Goal: Communication & Community: Answer question/provide support

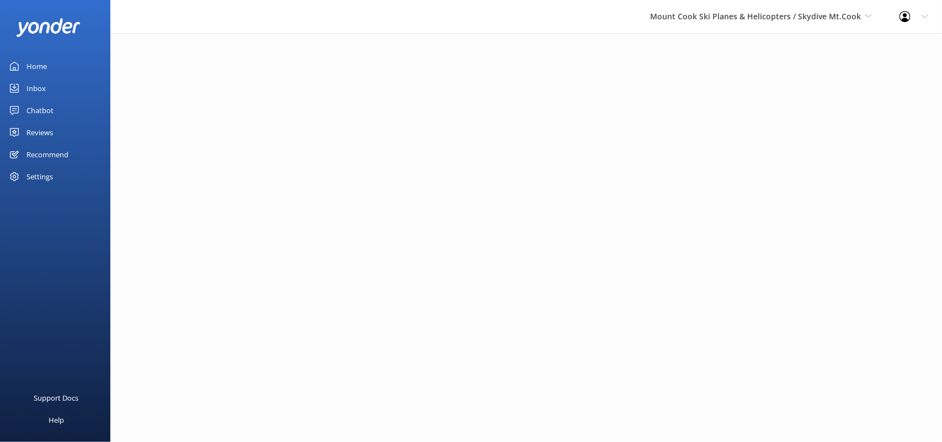
click at [38, 127] on div "Reviews" at bounding box center [39, 132] width 26 height 22
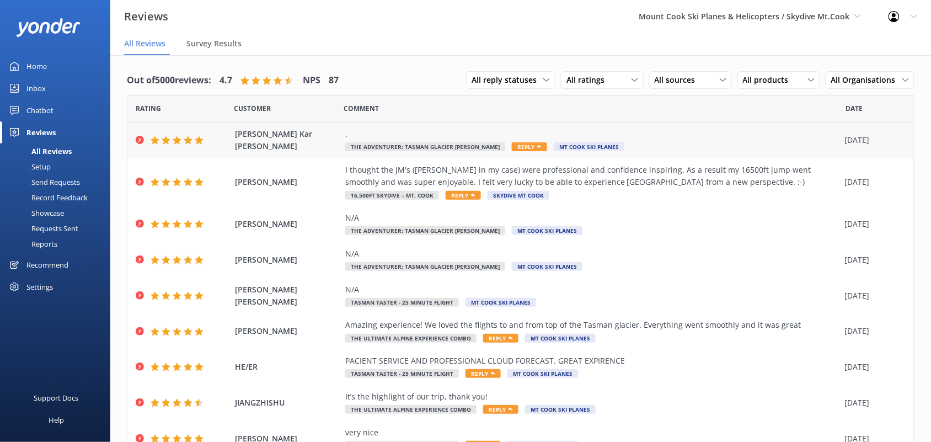
click at [537, 145] on icon at bounding box center [539, 147] width 4 height 4
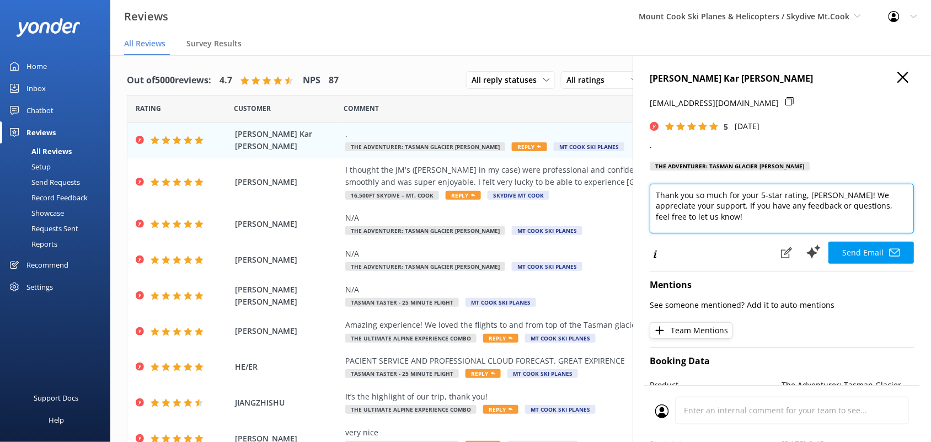
drag, startPoint x: 703, startPoint y: 226, endPoint x: 708, endPoint y: 200, distance: 26.8
click at [709, 206] on textarea "Thank you so much for your 5-star rating, [PERSON_NAME]! We appreciate your sup…" at bounding box center [782, 209] width 264 height 50
type textarea "Thank you so much for your 5-star rating, [PERSON_NAME]! We appreciate your sup…"
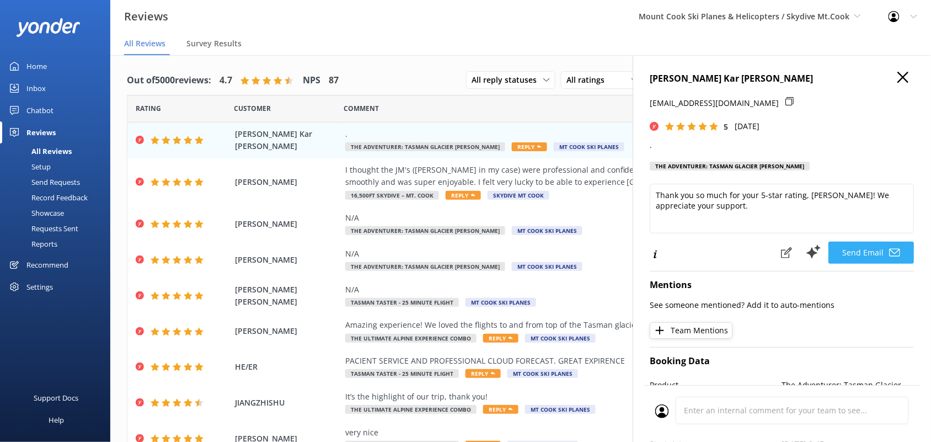
click at [859, 254] on button "Send Email" at bounding box center [872, 253] width 86 height 22
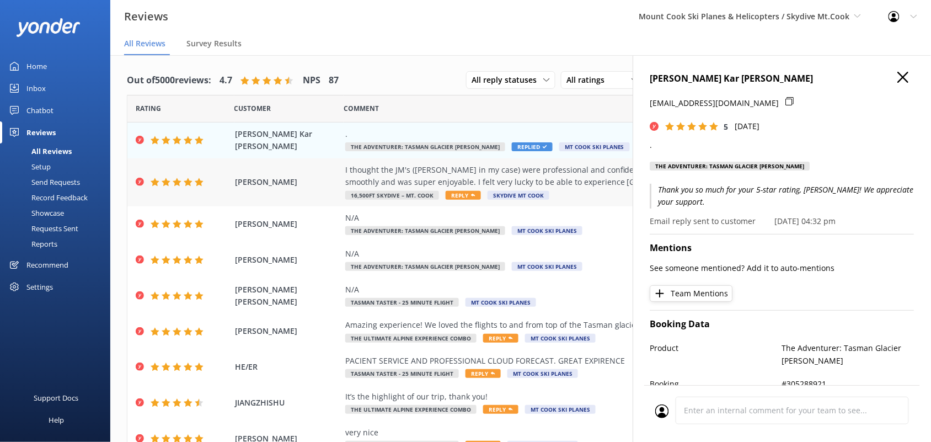
click at [459, 194] on span "Reply" at bounding box center [463, 195] width 35 height 9
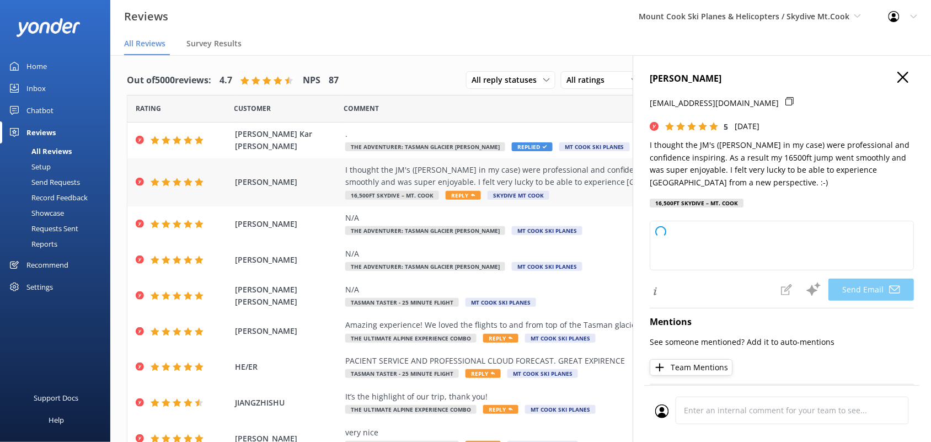
type textarea "Thank you so much, [PERSON_NAME]! We're thrilled to hear you had such a fantast…"
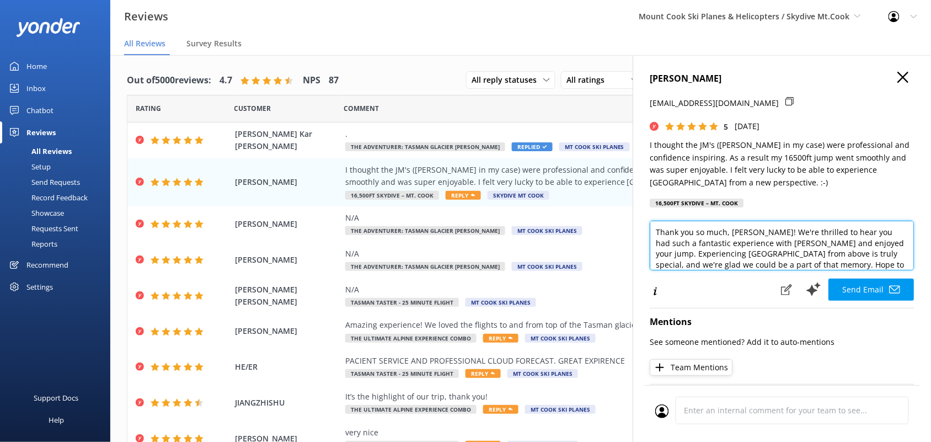
scroll to position [17, 0]
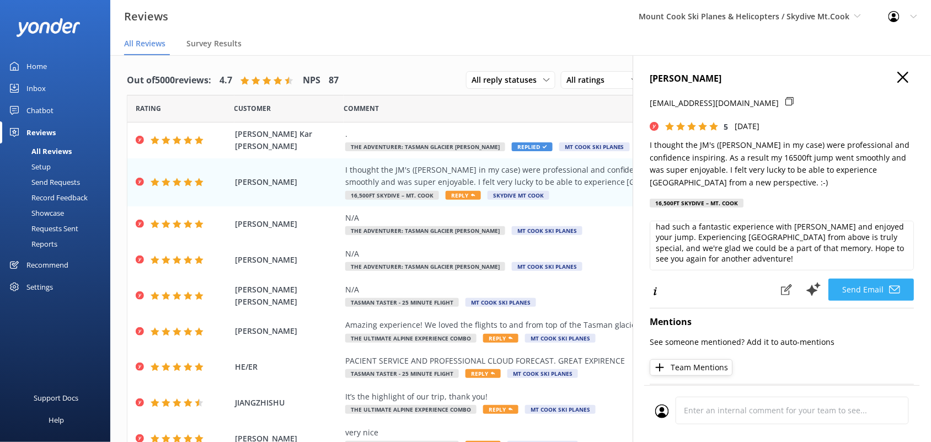
click at [863, 293] on button "Send Email" at bounding box center [872, 290] width 86 height 22
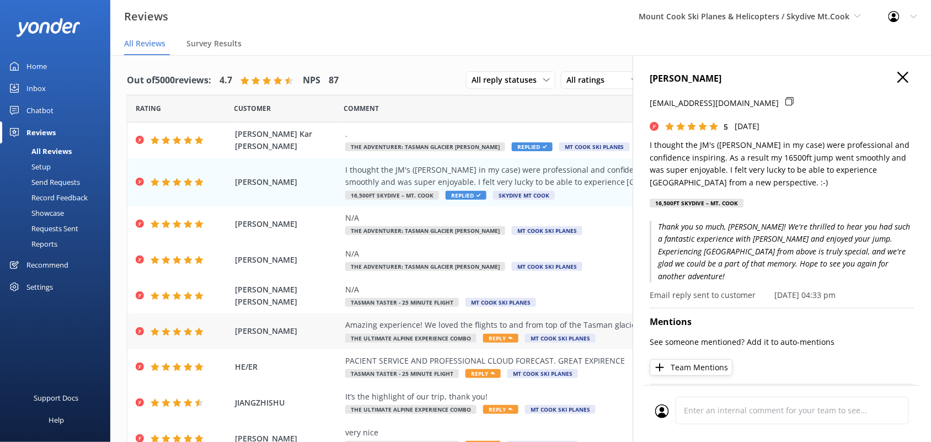
click at [500, 335] on span "Reply" at bounding box center [500, 338] width 35 height 9
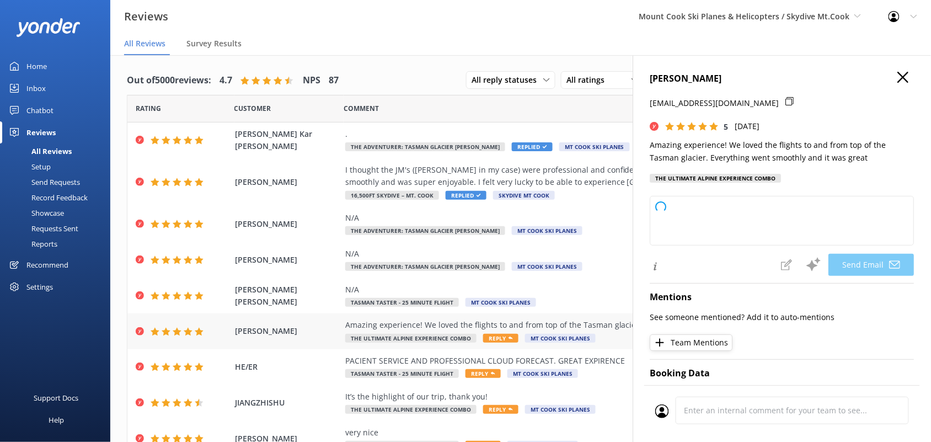
type textarea "Thank you so much, [PERSON_NAME]! We're thrilled to hear you had an amazing exp…"
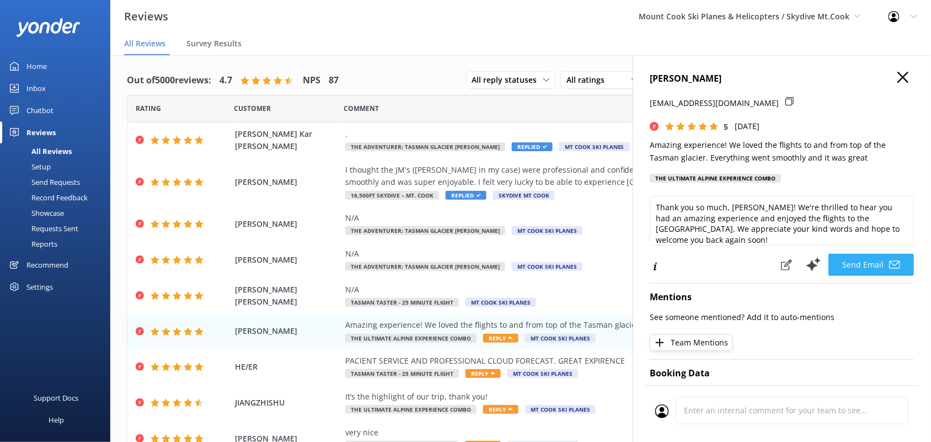
click at [848, 262] on button "Send Email" at bounding box center [872, 265] width 86 height 22
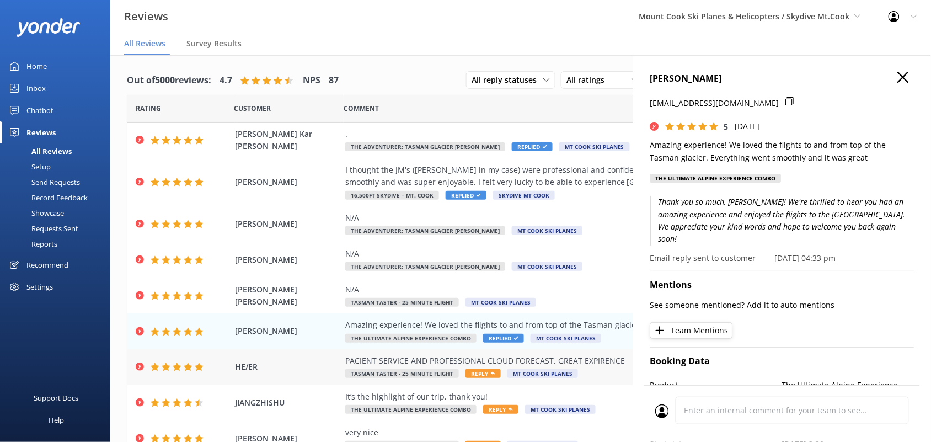
click at [488, 376] on span "Reply" at bounding box center [483, 373] width 35 height 9
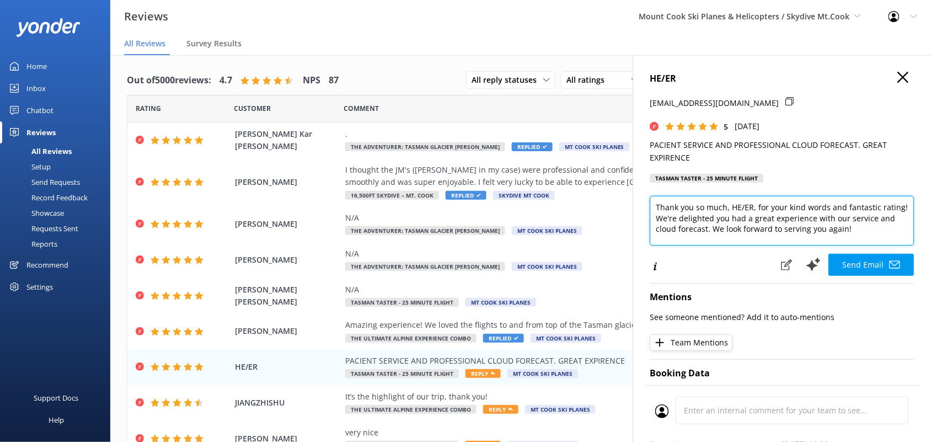
click at [751, 209] on textarea "Thank you so much, HE/ER, for your kind words and fantastic rating! We're delig…" at bounding box center [782, 221] width 264 height 50
click at [892, 218] on textarea "Thank you so much, for your kind words and fantastic rating! We're delighted yo…" at bounding box center [782, 221] width 264 height 50
click at [686, 229] on textarea "Thank you so much, for your kind words and fantastic rating! We're delighted yo…" at bounding box center [782, 221] width 264 height 50
click at [798, 227] on textarea "Thank you so much, for your kind words and fantastic rating! We're delighted yo…" at bounding box center [782, 221] width 264 height 50
type textarea "Thank you so much, for your kind words and fantastic rating! We're delighted yo…"
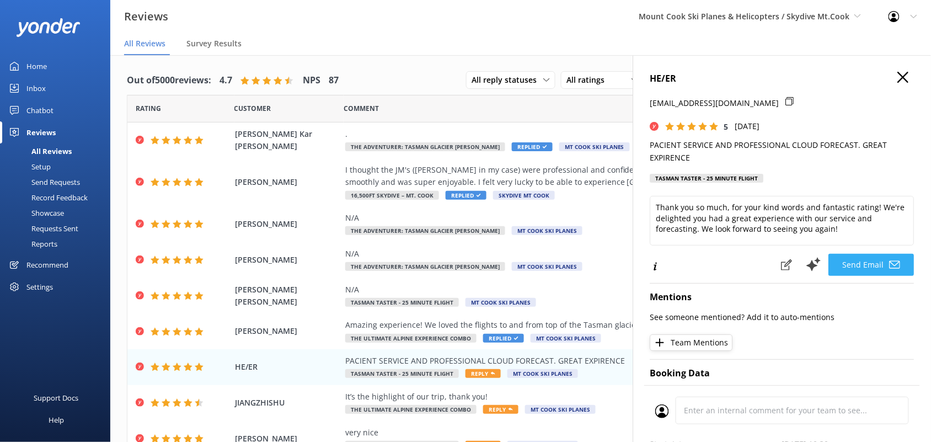
click at [851, 268] on button "Send Email" at bounding box center [872, 265] width 86 height 22
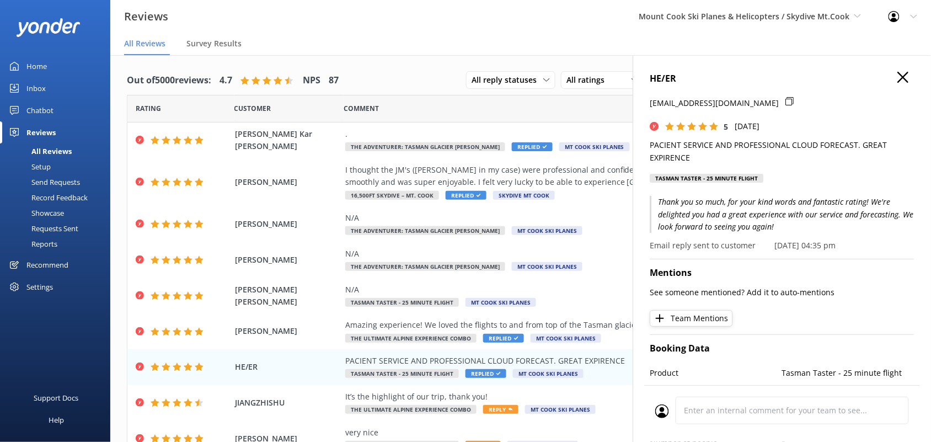
click at [899, 77] on h4 "HE/ER" at bounding box center [782, 79] width 264 height 14
